Goal: Task Accomplishment & Management: Manage account settings

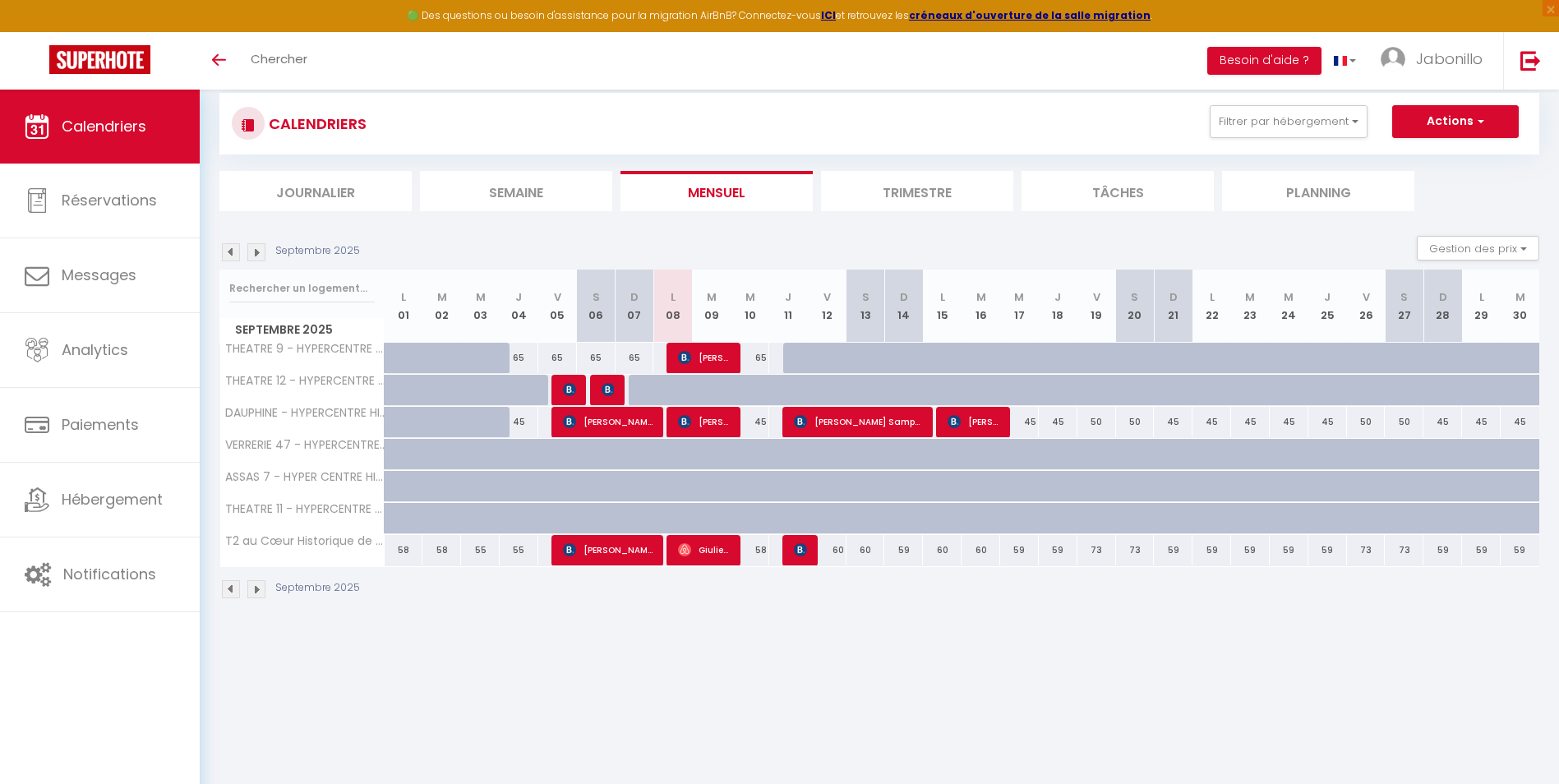
scroll to position [32, 0]
click at [19, 682] on div "Calendriers Réservations Messages Analytics Paiements Hébergement Notifications" at bounding box center [99, 454] width 200 height 730
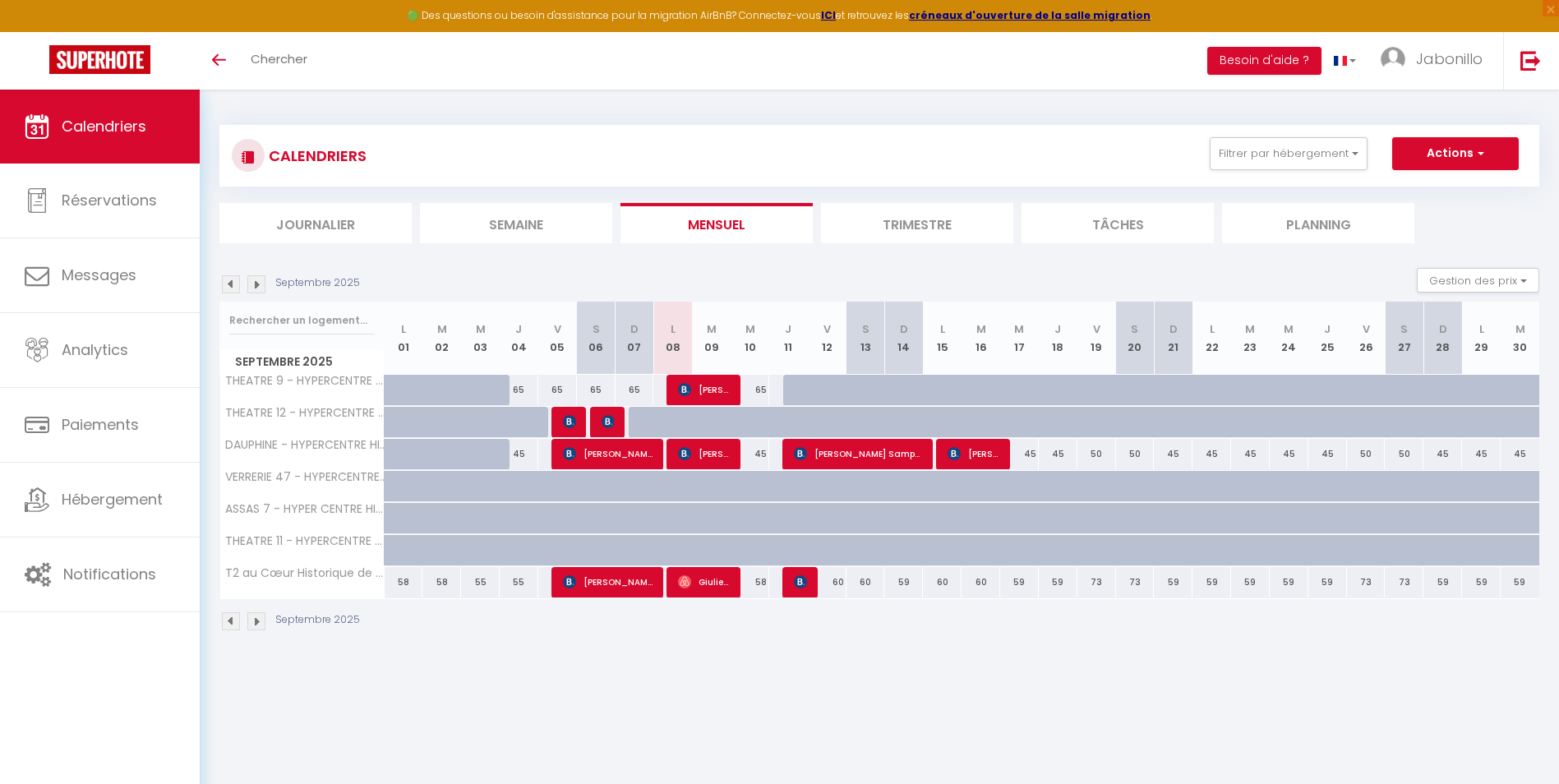
click at [759, 396] on div "65" at bounding box center [750, 391] width 39 height 31
type input "65"
type input "Mer 10 Septembre 2025"
type input "[DATE]"
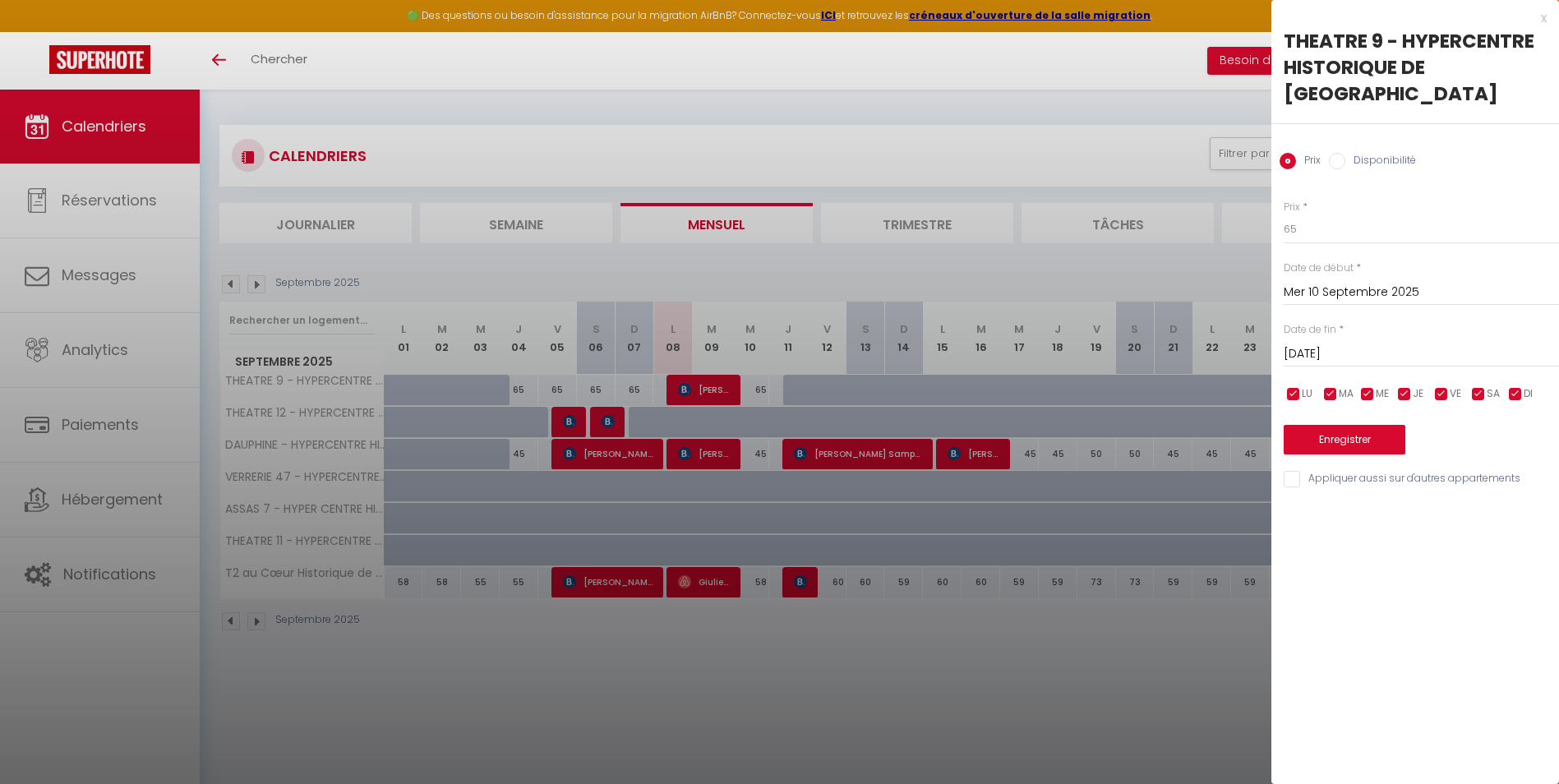
drag, startPoint x: 1336, startPoint y: 136, endPoint x: 1342, endPoint y: 152, distance: 17.1
click at [1338, 152] on input "Disponibilité" at bounding box center [1337, 160] width 16 height 16
radio input "true"
radio input "false"
click at [1353, 214] on select "Disponible Indisponible" at bounding box center [1421, 230] width 275 height 31
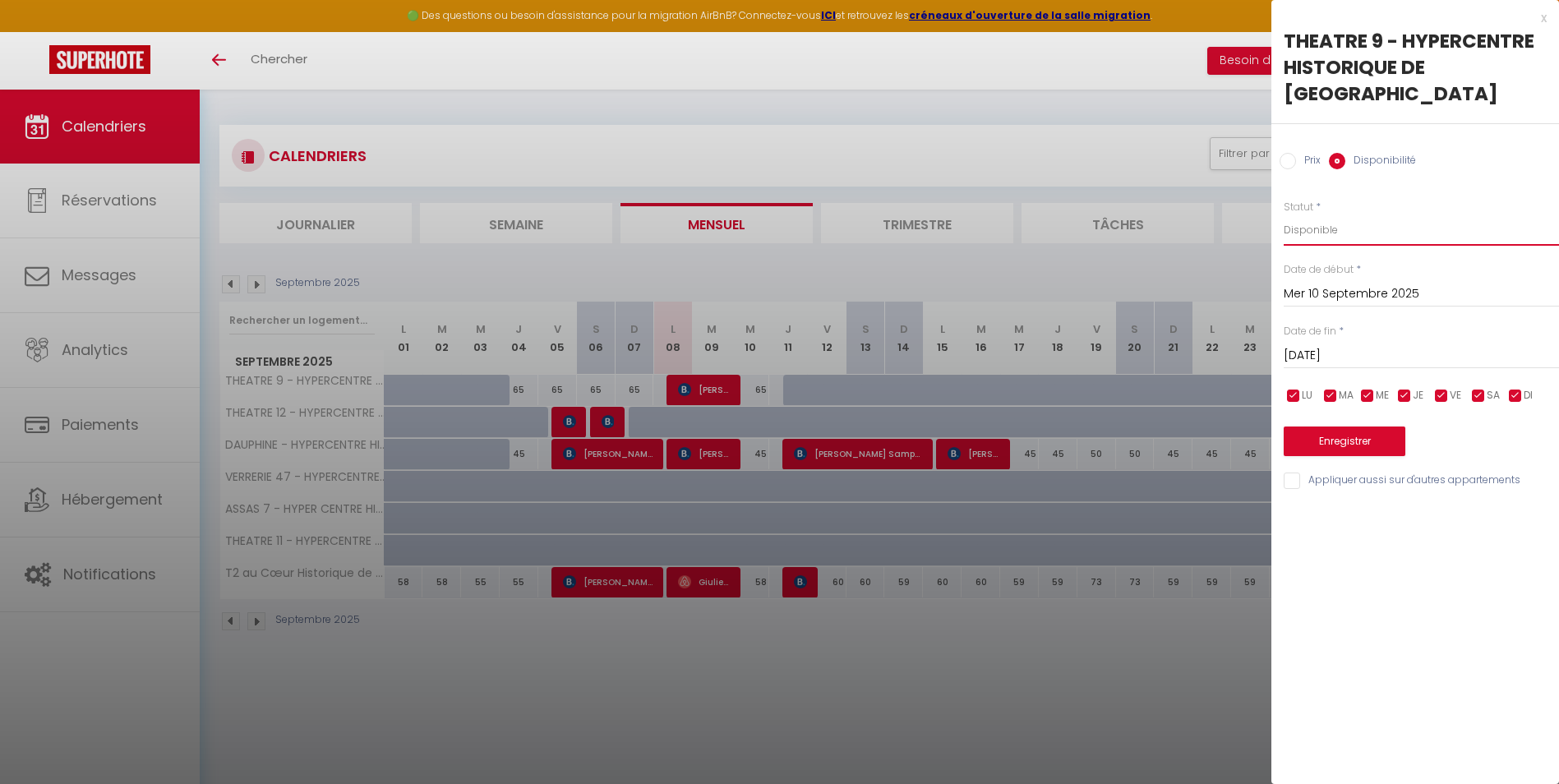
select select "0"
click at [1284, 214] on select "Disponible Indisponible" at bounding box center [1421, 230] width 275 height 31
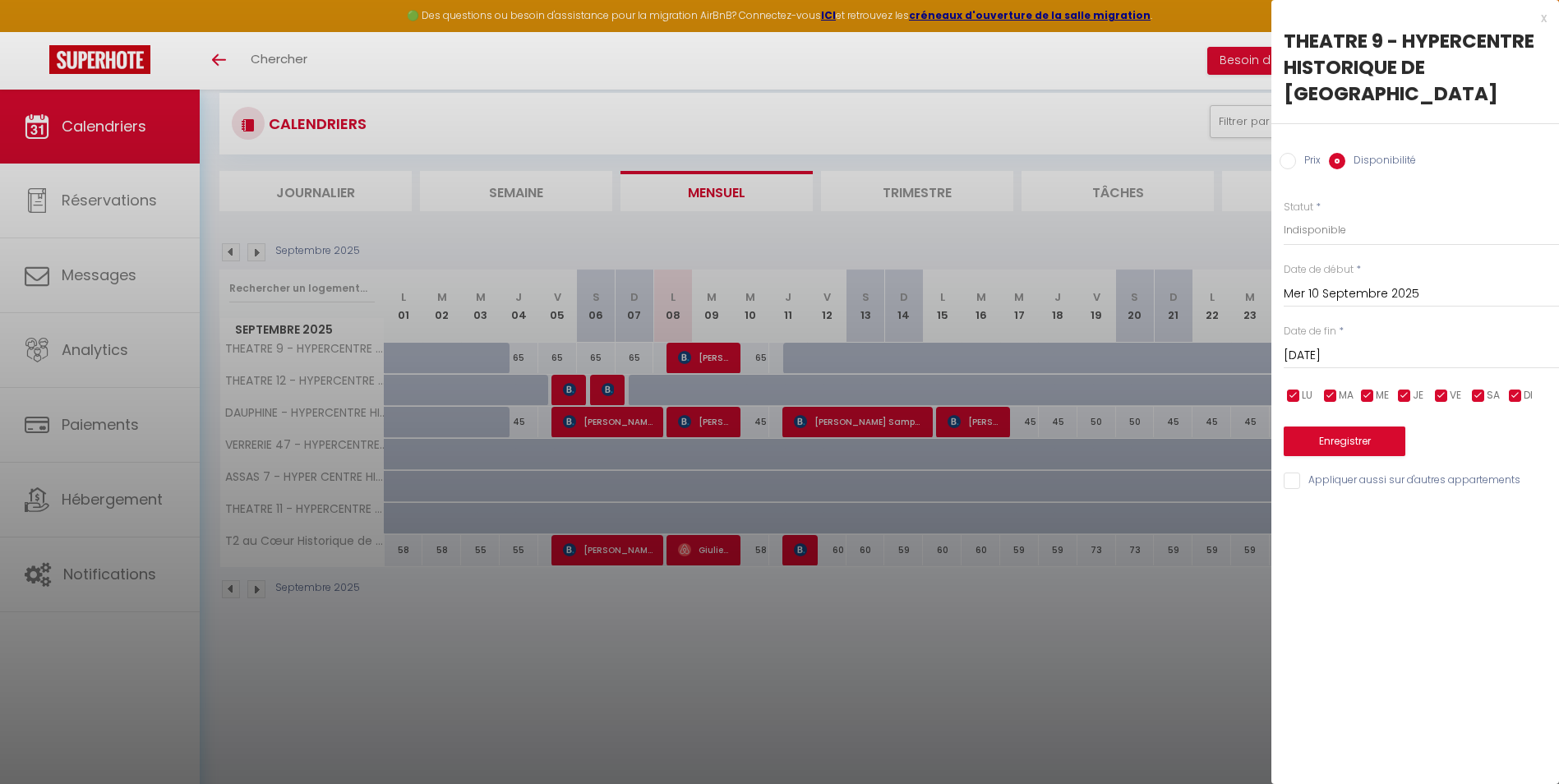
click at [1329, 406] on div "Enregistrer" at bounding box center [1421, 431] width 275 height 50
click at [1329, 426] on button "Enregistrer" at bounding box center [1345, 441] width 122 height 30
